Goal: Task Accomplishment & Management: Use online tool/utility

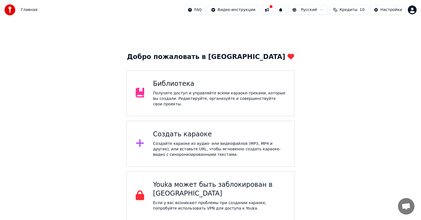
click at [193, 101] on div "Получите доступ и управляйте всеми караоке-треками, которые вы создали. Редакти…" at bounding box center [219, 98] width 132 height 16
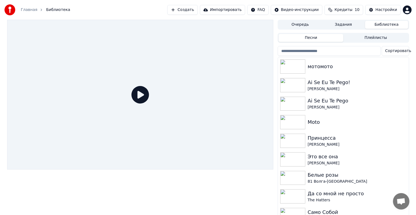
click at [327, 52] on input "search" at bounding box center [329, 51] width 103 height 10
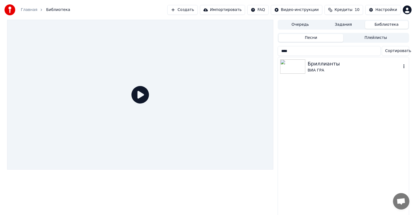
type input "****"
click at [336, 67] on div "Бриллианты" at bounding box center [354, 64] width 93 height 8
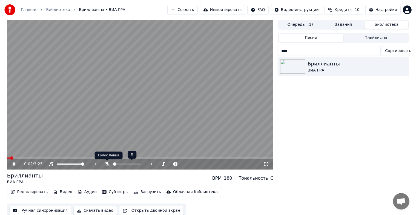
click at [105, 165] on icon at bounding box center [106, 164] width 5 height 4
click at [70, 164] on span at bounding box center [63, 164] width 13 height 1
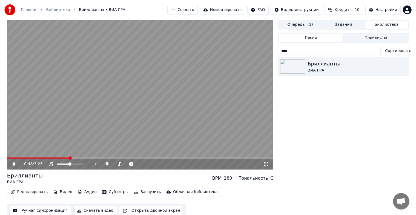
click at [69, 158] on span at bounding box center [140, 158] width 267 height 1
click at [84, 166] on span at bounding box center [82, 164] width 3 height 3
click at [16, 164] on icon at bounding box center [18, 164] width 13 height 4
click at [27, 192] on button "Редактировать" at bounding box center [29, 192] width 42 height 8
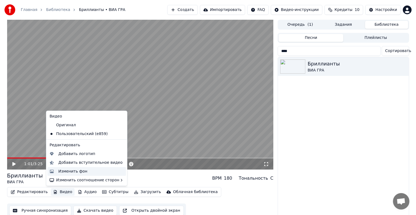
click at [70, 173] on div "Изменить фон" at bounding box center [72, 171] width 29 height 5
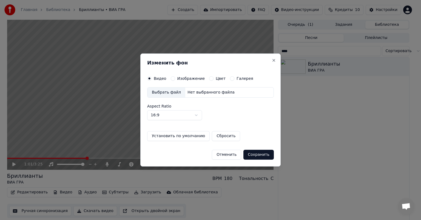
click at [167, 93] on div "Выбрать файл" at bounding box center [166, 92] width 38 height 10
click at [188, 79] on label "Изображение" at bounding box center [191, 78] width 28 height 4
click at [175, 79] on button "Изображение" at bounding box center [173, 78] width 4 height 4
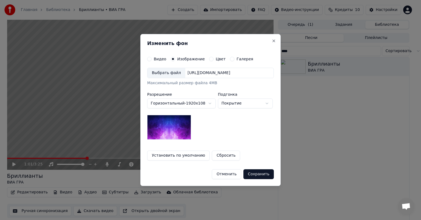
click at [164, 76] on div "Выбрать файл" at bounding box center [166, 73] width 38 height 10
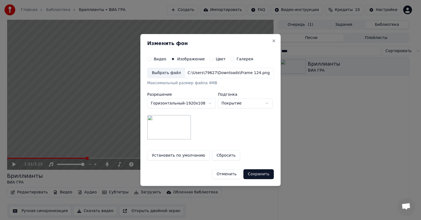
click at [267, 172] on button "Сохранить" at bounding box center [258, 174] width 30 height 10
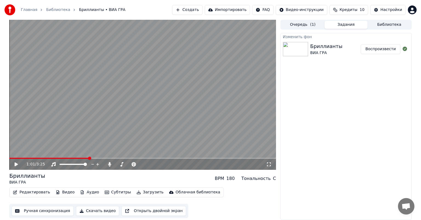
click at [382, 50] on button "Воспроизвести" at bounding box center [381, 49] width 40 height 10
click at [47, 156] on video at bounding box center [142, 95] width 267 height 150
click at [47, 158] on span at bounding box center [142, 158] width 267 height 1
click at [102, 133] on video at bounding box center [142, 95] width 267 height 150
click at [15, 165] on icon at bounding box center [16, 164] width 3 height 3
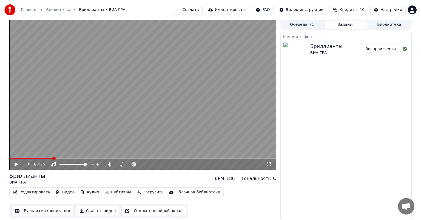
click at [98, 211] on button "Скачать видео" at bounding box center [98, 211] width 44 height 10
click at [391, 50] on button "Показать" at bounding box center [386, 49] width 28 height 10
click at [382, 48] on button "Показать" at bounding box center [386, 49] width 28 height 10
